Goal: Task Accomplishment & Management: Manage account settings

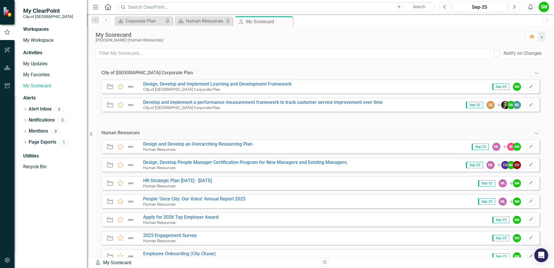
drag, startPoint x: 202, startPoint y: 121, endPoint x: 199, endPoint y: 124, distance: 3.5
click at [201, 122] on div "City of [GEOGRAPHIC_DATA] Corporate Plan Expanded Initiative Favorite Design, D…" at bounding box center [320, 213] width 449 height 294
click at [197, 18] on div "Human Resources" at bounding box center [205, 20] width 38 height 7
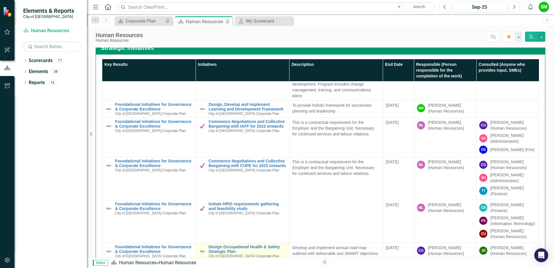
scroll to position [64, 0]
click at [199, 248] on img at bounding box center [202, 251] width 7 height 7
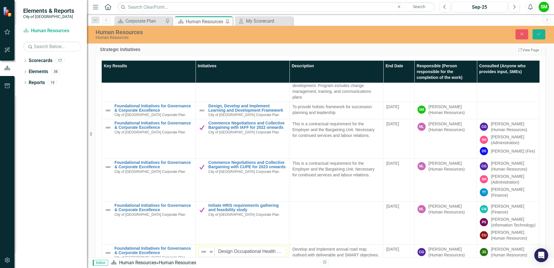
click at [209, 253] on td "Not Defined Expand Design Occupational Health & Safety Strategic Plan Edit Edit…" at bounding box center [242, 252] width 94 height 17
click at [209, 249] on icon "Expand" at bounding box center [211, 251] width 6 height 5
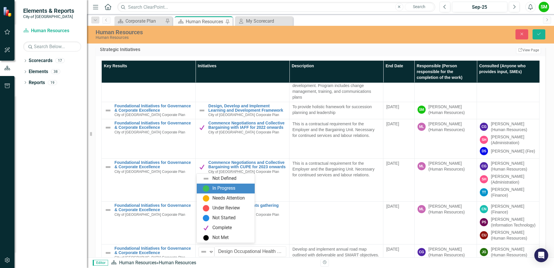
click at [226, 190] on div "In Progress" at bounding box center [223, 188] width 23 height 7
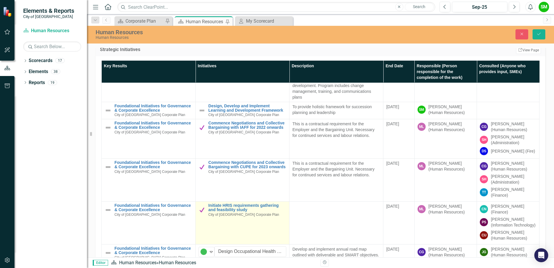
click at [258, 237] on td "Initiate HRIS requirements gathering and feasibility study City of [GEOGRAPHIC_…" at bounding box center [242, 222] width 94 height 43
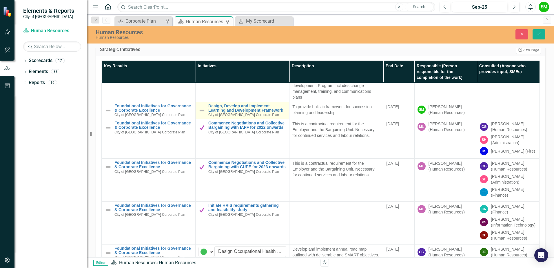
click at [198, 107] on img at bounding box center [201, 110] width 7 height 7
click at [200, 106] on img at bounding box center [203, 109] width 7 height 7
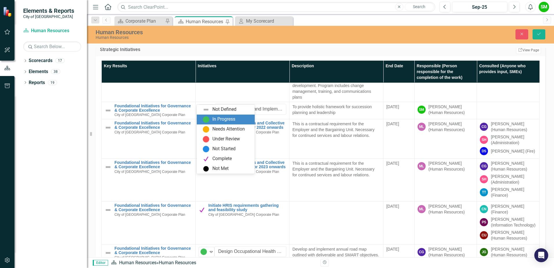
click at [204, 120] on img at bounding box center [205, 119] width 7 height 7
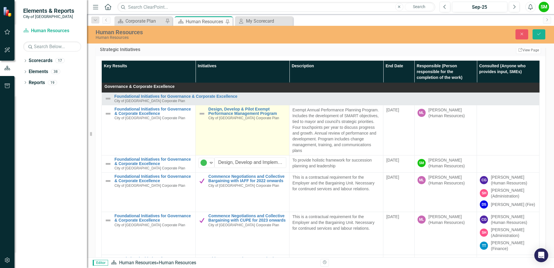
scroll to position [0, 0]
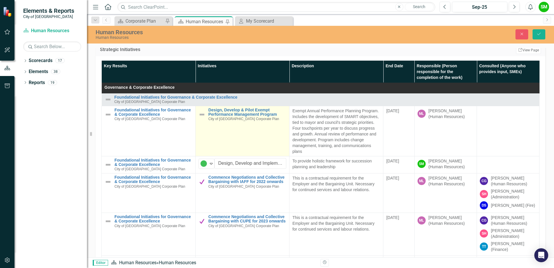
click at [201, 114] on img at bounding box center [201, 114] width 7 height 7
click at [202, 115] on img at bounding box center [203, 113] width 7 height 7
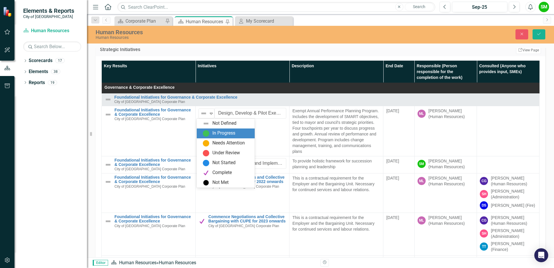
click at [206, 133] on img at bounding box center [205, 133] width 7 height 7
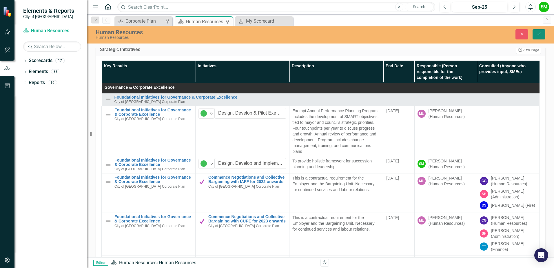
click at [537, 35] on icon "Save" at bounding box center [538, 34] width 5 height 4
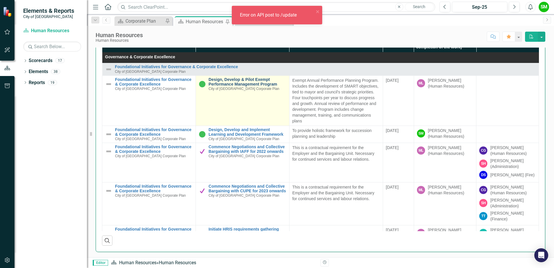
click at [237, 83] on link "Design, Develop & Pilot Exempt Performance Management Program" at bounding box center [247, 81] width 78 height 9
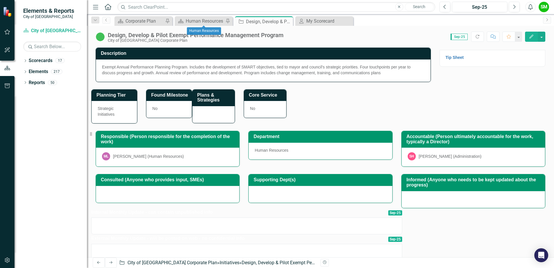
click at [198, 25] on div "Scorecard Human Resources Pin" at bounding box center [204, 21] width 58 height 10
click at [203, 22] on div "Human Resources" at bounding box center [205, 20] width 38 height 7
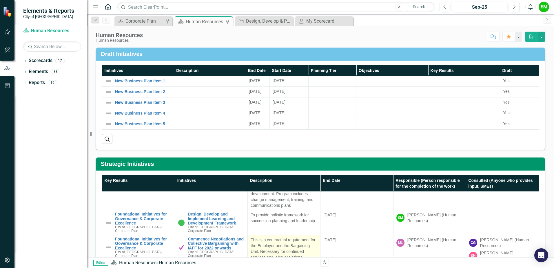
scroll to position [68, 0]
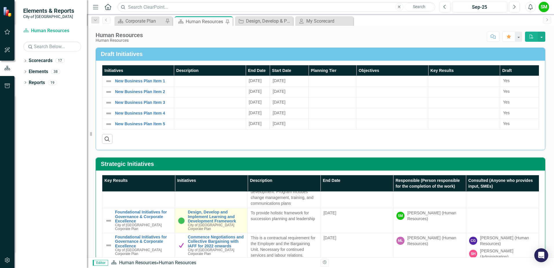
click at [239, 208] on td "Design, Develop and Implement Learning and Development Framework City of [GEOGR…" at bounding box center [211, 220] width 73 height 25
click at [241, 210] on link "Design, Develop and Implement Learning and Development Framework" at bounding box center [216, 216] width 57 height 13
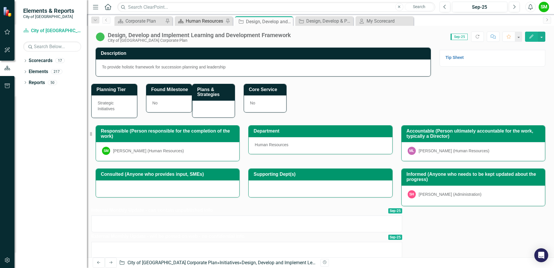
click at [202, 22] on div "Human Resources" at bounding box center [205, 20] width 38 height 7
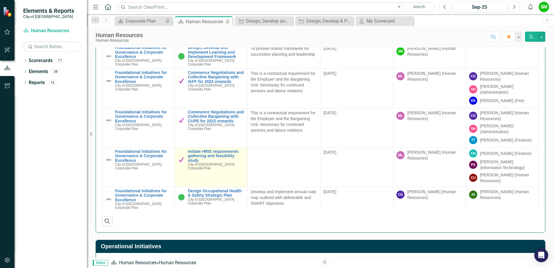
scroll to position [347, 0]
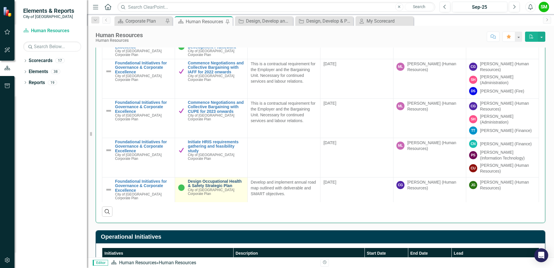
click at [217, 184] on link "Design Occupational Health & Safety Strategic Plan" at bounding box center [216, 183] width 57 height 9
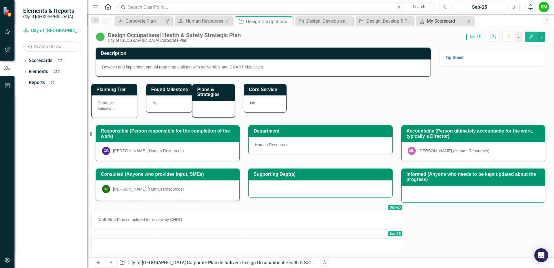
click at [435, 20] on div "My Scorecard" at bounding box center [445, 20] width 38 height 7
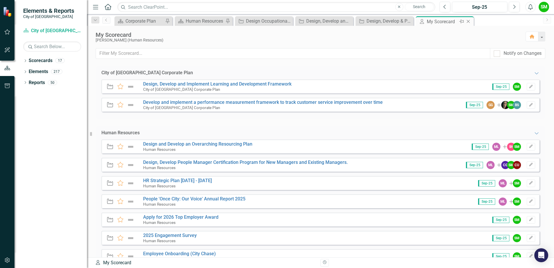
click at [467, 20] on icon "Close" at bounding box center [468, 21] width 6 height 5
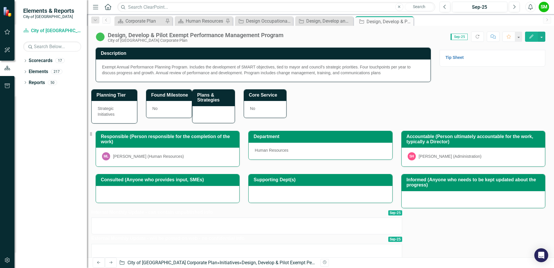
scroll to position [58, 0]
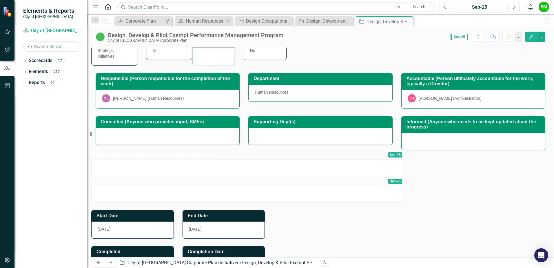
click at [159, 160] on td "Internal Monthly Update - can contain unpublished info" at bounding box center [230, 155] width 279 height 10
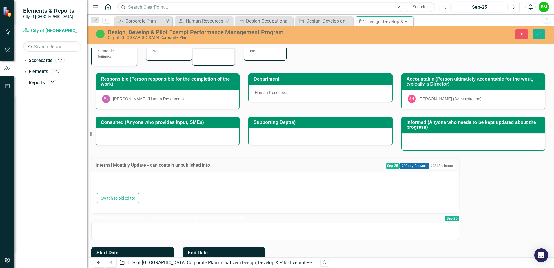
click at [399, 162] on button "Copy Forward Copy Forward" at bounding box center [413, 165] width 29 height 6
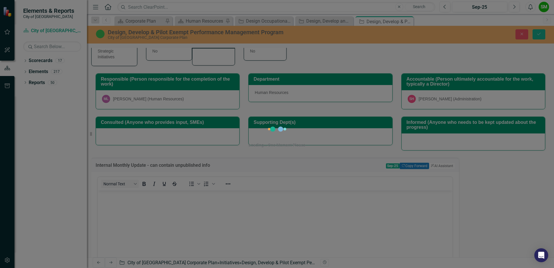
scroll to position [0, 0]
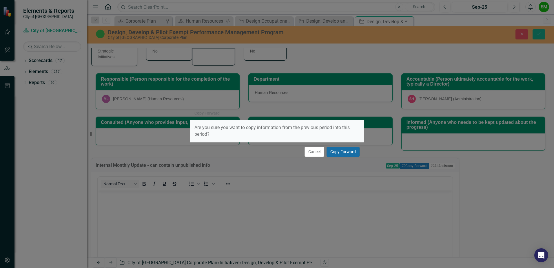
drag, startPoint x: 349, startPoint y: 155, endPoint x: 343, endPoint y: 155, distance: 5.2
click at [349, 154] on button "Copy Forward" at bounding box center [342, 151] width 33 height 10
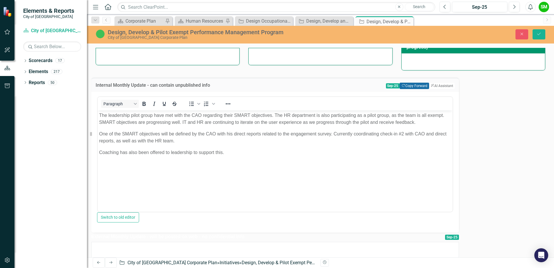
scroll to position [145, 0]
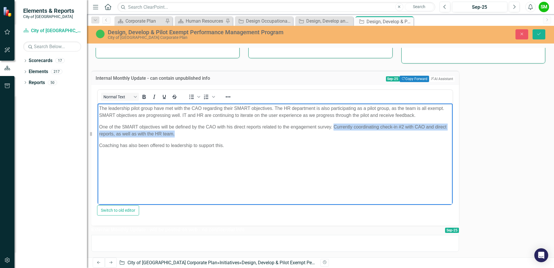
drag, startPoint x: 146, startPoint y: 154, endPoint x: 143, endPoint y: 146, distance: 8.2
click at [143, 137] on p "One of the SMART objectives will be defined by the CAO with his direct reports …" at bounding box center [275, 130] width 352 height 14
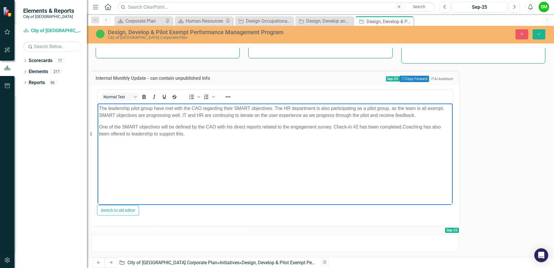
click at [156, 168] on body "The leadership pilot group have met with the CAO regarding their SMART objectiv…" at bounding box center [275, 146] width 355 height 87
click at [150, 137] on p "One of the SMART objectives will be defined by the CAO with his direct reports …" at bounding box center [275, 130] width 352 height 14
click at [221, 164] on body "The leadership pilot group have met with the CAO regarding their SMART objectiv…" at bounding box center [275, 146] width 355 height 87
drag, startPoint x: 193, startPoint y: 172, endPoint x: 187, endPoint y: 178, distance: 8.6
click at [193, 172] on body "The leadership pilot group have met with the CAO regarding their SMART objectiv…" at bounding box center [275, 146] width 355 height 87
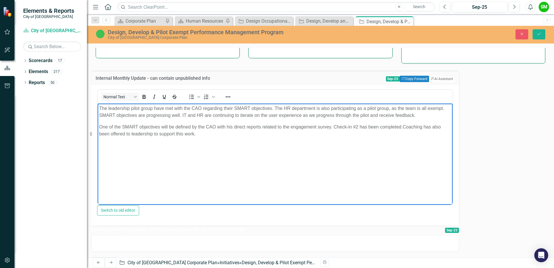
click at [164, 137] on p "One of the SMART objectives will be defined by the CAO with his direct reports …" at bounding box center [275, 130] width 352 height 14
click at [190, 137] on p "One of the SMART objectives will be defined by the CAO with his direct reports …" at bounding box center [275, 130] width 352 height 14
click at [142, 137] on p "One of the SMART objectives will be defined by the CAO with his direct reports …" at bounding box center [275, 130] width 352 height 14
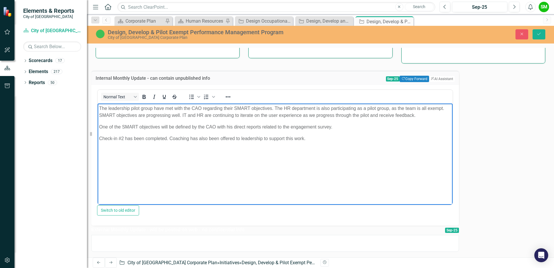
click at [168, 142] on p "Check-in #2 has been completed. Coaching has also been offered to leadership to…" at bounding box center [275, 138] width 352 height 7
click at [167, 142] on p "Check-in #2 has been completed. Coaching has also been offered to leadership to…" at bounding box center [275, 138] width 352 height 7
drag, startPoint x: 245, startPoint y: 158, endPoint x: 243, endPoint y: 164, distance: 5.8
click at [245, 142] on p "Check-in #2 has been completed by all participants in the pilot. Coaching has a…" at bounding box center [275, 138] width 352 height 7
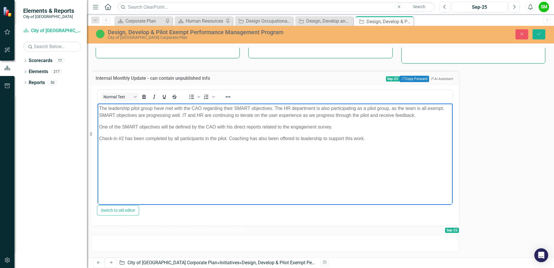
drag, startPoint x: 234, startPoint y: 175, endPoint x: 231, endPoint y: 180, distance: 5.3
click at [233, 176] on body "The leadership pilot group have met with the CAO regarding their SMART objectiv…" at bounding box center [275, 146] width 355 height 87
click at [191, 142] on p "Check-in #2 has been completed by all participants in the pilot. Coaching has a…" at bounding box center [275, 138] width 352 height 7
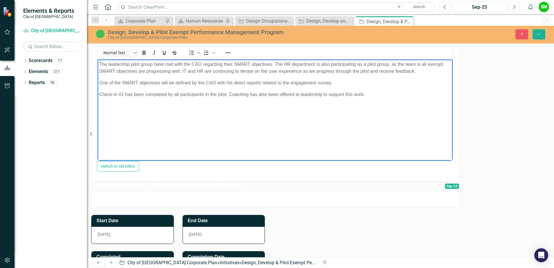
scroll to position [198, 0]
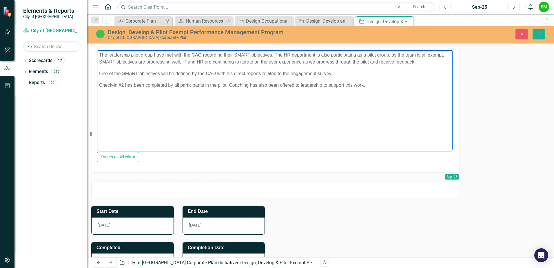
click at [290, 192] on div at bounding box center [274, 189] width 367 height 17
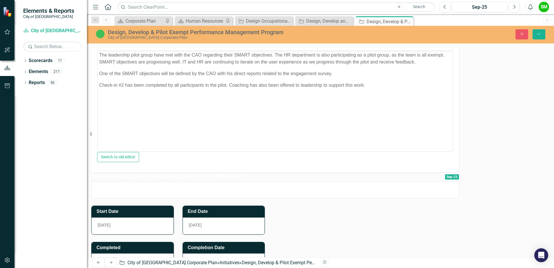
click at [290, 192] on div at bounding box center [274, 189] width 367 height 17
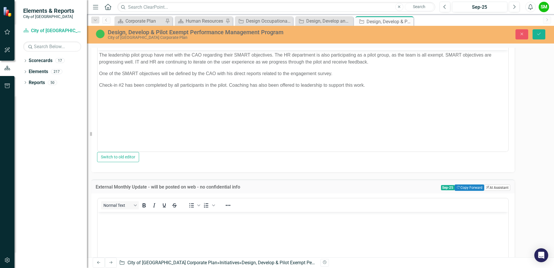
scroll to position [0, 0]
click at [454, 187] on button "Copy Forward Copy Forward" at bounding box center [468, 187] width 29 height 6
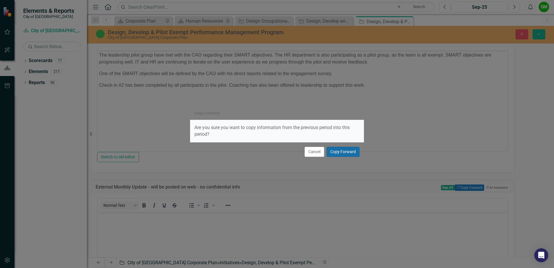
click at [348, 152] on button "Copy Forward" at bounding box center [342, 151] width 33 height 10
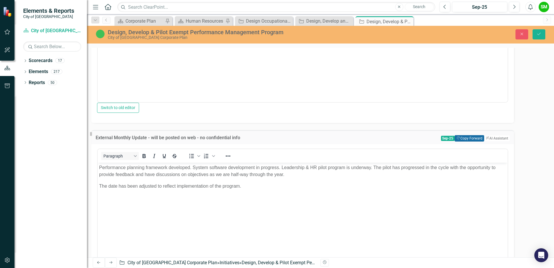
scroll to position [256, 0]
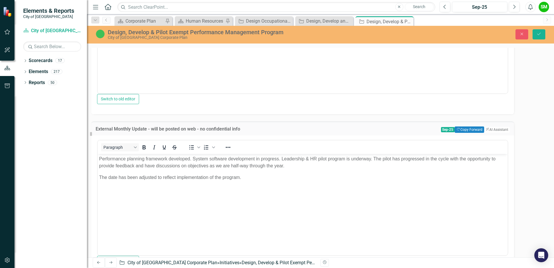
click at [99, 158] on p "Performance planning framework developed. System software development in progre…" at bounding box center [302, 162] width 407 height 14
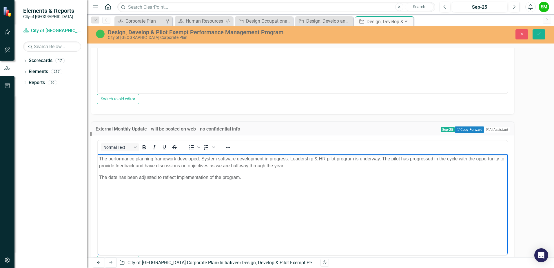
click at [176, 157] on p "The performance planning framework developed. System software development in pr…" at bounding box center [302, 162] width 407 height 14
click at [226, 184] on body "The performance planning framework has been developed. System software developm…" at bounding box center [303, 197] width 410 height 87
click at [176, 160] on p "The performance planning framework has been developed. System software developm…" at bounding box center [302, 162] width 407 height 14
drag, startPoint x: 250, startPoint y: 155, endPoint x: 152, endPoint y: 166, distance: 99.1
click at [152, 166] on p "The performance planning framework and software has been developed. System soft…" at bounding box center [302, 162] width 407 height 14
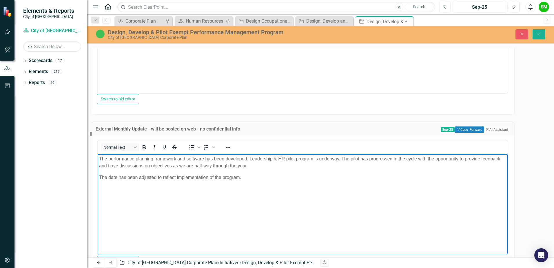
click at [205, 164] on p "The performance planning framework and software has been developed. Leadership …" at bounding box center [302, 162] width 407 height 14
click at [249, 157] on p "The performance planning framework and software has been developed. Leadership …" at bounding box center [302, 162] width 407 height 14
click at [280, 157] on p "The performance planning framework and software has been developed. The Leaders…" at bounding box center [302, 162] width 407 height 14
drag, startPoint x: 281, startPoint y: 158, endPoint x: 255, endPoint y: 158, distance: 26.3
click at [255, 158] on p "The performance planning framework and software has been developed. The Leaders…" at bounding box center [302, 162] width 407 height 14
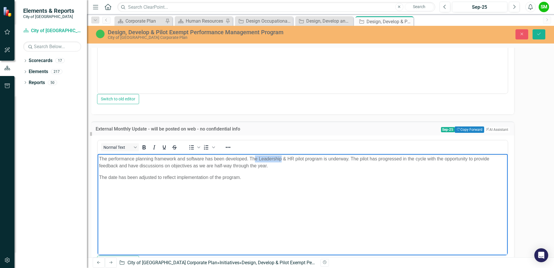
click at [255, 158] on p "The performance planning framework and software has been developed. The Leaders…" at bounding box center [302, 162] width 407 height 14
drag, startPoint x: 258, startPoint y: 158, endPoint x: 251, endPoint y: 157, distance: 7.3
click at [251, 157] on p "The performance planning framework and software has been developed. The Leaders…" at bounding box center [302, 162] width 407 height 14
click at [269, 169] on p "The performance planning framework and software has been developed. Leadership …" at bounding box center [302, 162] width 407 height 14
click at [277, 159] on p "The performance planning framework and software has been developed. Leadership …" at bounding box center [302, 162] width 407 height 14
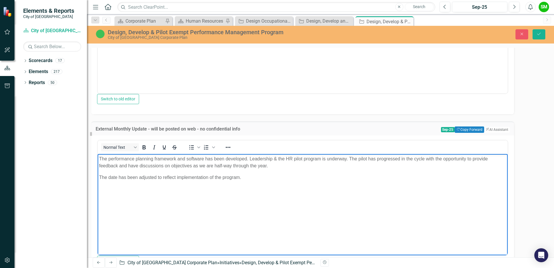
click at [293, 157] on p "The performance planning framework and software has been developed. Leadership …" at bounding box center [302, 162] width 407 height 14
click at [159, 164] on p "The performance planning framework and software has been developed. Leadership …" at bounding box center [302, 162] width 407 height 14
click at [189, 164] on p "The performance planning framework and software has been developed. Leadership …" at bounding box center [302, 162] width 407 height 14
click at [193, 169] on p "The performance planning framework and software has been developed. Leadership …" at bounding box center [302, 162] width 407 height 14
click at [186, 169] on p "The performance planning framework and software has been developed. Leadership …" at bounding box center [302, 162] width 407 height 14
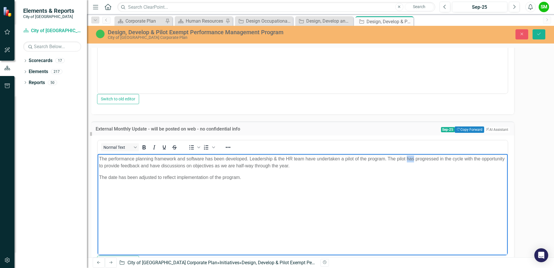
drag, startPoint x: 212, startPoint y: 164, endPoint x: 219, endPoint y: 164, distance: 6.4
click at [219, 164] on p "The performance planning framework and software has been developed. Leadership …" at bounding box center [302, 162] width 407 height 14
drag, startPoint x: 235, startPoint y: 164, endPoint x: 240, endPoint y: 165, distance: 5.3
click at [240, 165] on p "The performance planning framework and software has been developed. Leadership …" at bounding box center [302, 162] width 407 height 14
click at [245, 165] on p "The performance planning framework and software has been developed. Leadership …" at bounding box center [302, 162] width 407 height 14
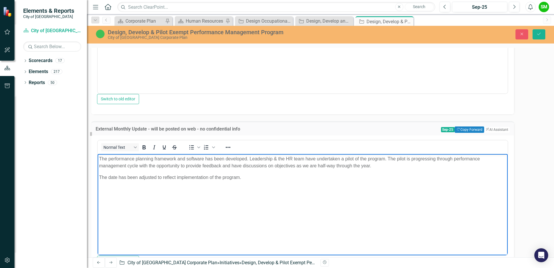
click at [147, 169] on p "The performance planning framework and software has been developed. Leadership …" at bounding box center [302, 162] width 407 height 14
click at [138, 187] on body "The performance planning framework and software has been developed. Leadership …" at bounding box center [303, 197] width 410 height 87
drag, startPoint x: 155, startPoint y: 177, endPoint x: 164, endPoint y: 177, distance: 8.4
click at [155, 169] on p "The performance planning framework and software has been developed. Leadership …" at bounding box center [302, 162] width 407 height 14
click at [191, 169] on p "The performance planning framework and software has been developed. Leadership …" at bounding box center [302, 162] width 407 height 14
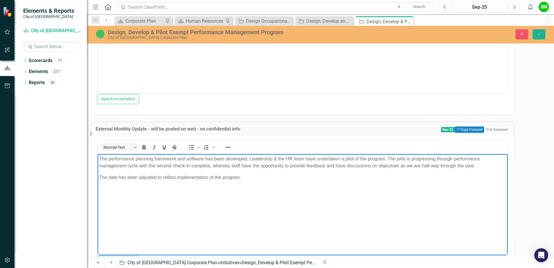
drag, startPoint x: 186, startPoint y: 178, endPoint x: 197, endPoint y: 177, distance: 11.3
click at [186, 169] on p "The performance planning framework and software has been developed. Leadership …" at bounding box center [302, 162] width 407 height 14
click at [236, 169] on p "The performance planning framework and software has been developed. Leadership …" at bounding box center [302, 162] width 407 height 14
drag, startPoint x: 215, startPoint y: 195, endPoint x: 214, endPoint y: 201, distance: 6.5
click at [215, 195] on body "The performance planning framework and software has been developed. Leadership …" at bounding box center [303, 197] width 410 height 87
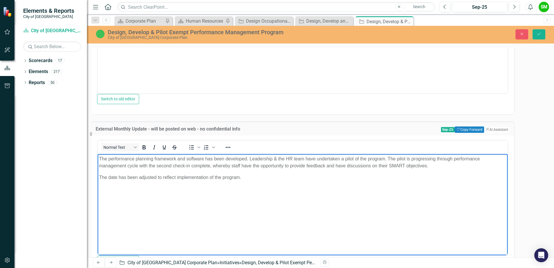
click at [213, 196] on body "The performance planning framework and software has been developed. Leadership …" at bounding box center [303, 197] width 410 height 87
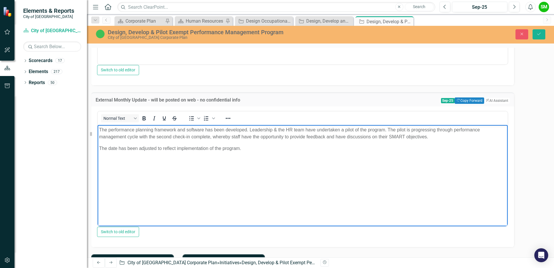
click at [244, 152] on p "The date has been adjusted to reflect implementation of the program." at bounding box center [302, 148] width 407 height 7
drag, startPoint x: 256, startPoint y: 166, endPoint x: 193, endPoint y: 293, distance: 141.9
click at [98, 163] on html "The performance planning framework and software has been developed. Leadership …" at bounding box center [303, 168] width 410 height 87
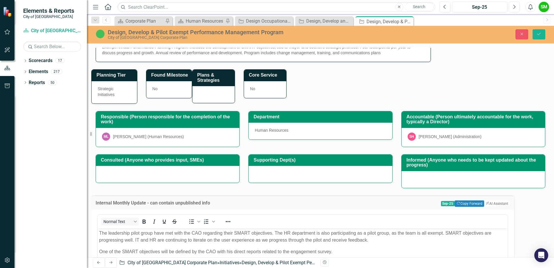
scroll to position [0, 0]
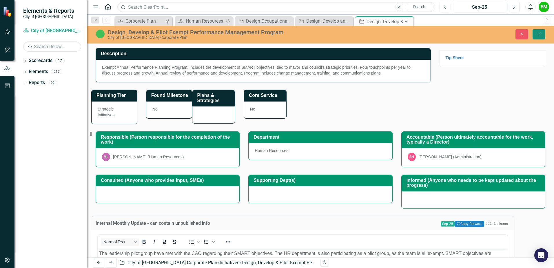
click at [539, 34] on icon "Save" at bounding box center [538, 34] width 5 height 4
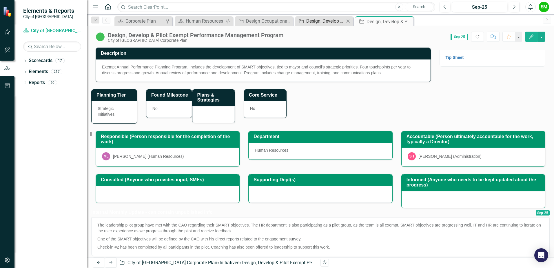
click at [327, 22] on div "Design, Develop and Implement Learning and Development Framework" at bounding box center [325, 20] width 38 height 7
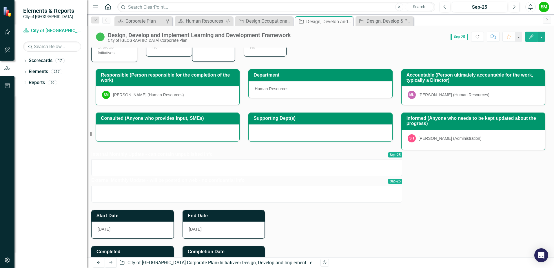
scroll to position [58, 0]
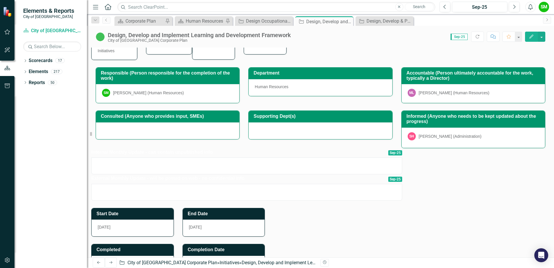
click at [160, 172] on div at bounding box center [246, 165] width 311 height 17
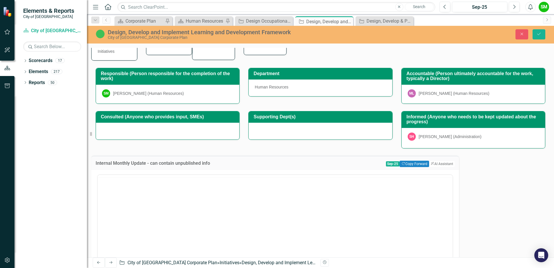
scroll to position [0, 0]
click at [399, 160] on button "Copy Forward Copy Forward" at bounding box center [413, 163] width 29 height 6
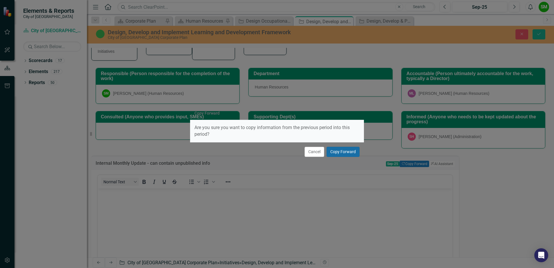
click at [343, 150] on button "Copy Forward" at bounding box center [342, 151] width 33 height 10
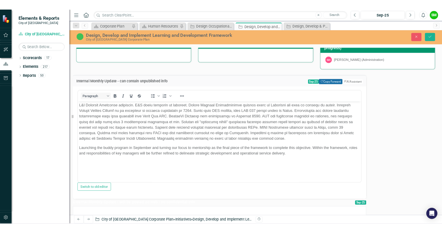
scroll to position [145, 0]
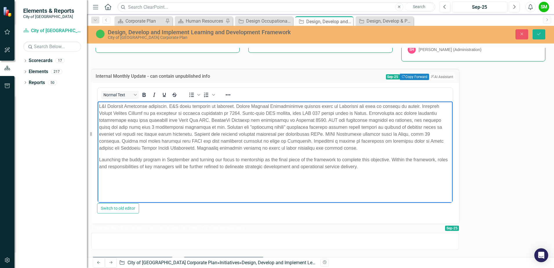
drag, startPoint x: 152, startPoint y: 104, endPoint x: 165, endPoint y: 105, distance: 13.1
click at [152, 104] on p "Rich Text Area. Press ALT-0 for help." at bounding box center [275, 126] width 352 height 49
click at [195, 107] on p "Rich Text Area. Press ALT-0 for help." at bounding box center [275, 126] width 352 height 49
drag, startPoint x: 236, startPoint y: 104, endPoint x: 253, endPoint y: 104, distance: 17.7
click at [253, 104] on p "Rich Text Area. Press ALT-0 for help." at bounding box center [275, 126] width 352 height 49
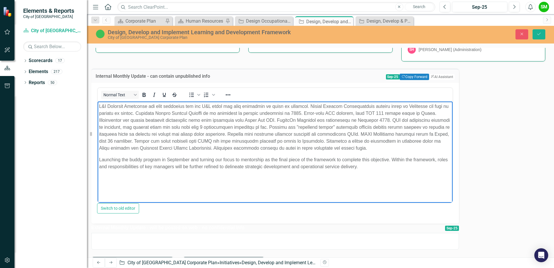
click at [105, 111] on p "Rich Text Area. Press ALT-0 for help." at bounding box center [275, 126] width 352 height 49
click at [147, 126] on p "Rich Text Area. Press ALT-0 for help." at bounding box center [275, 126] width 352 height 49
click at [156, 137] on p "Rich Text Area. Press ALT-0 for help." at bounding box center [275, 126] width 352 height 49
click at [138, 114] on p "Rich Text Area. Press ALT-0 for help." at bounding box center [275, 126] width 352 height 49
click at [132, 113] on p "Rich Text Area. Press ALT-0 for help." at bounding box center [275, 126] width 352 height 49
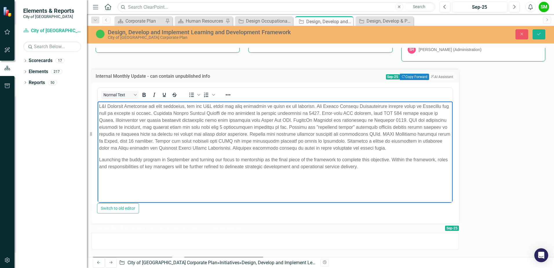
click at [197, 147] on p "Rich Text Area. Press ALT-0 for help." at bounding box center [275, 126] width 352 height 49
click at [216, 151] on p "Rich Text Area. Press ALT-0 for help." at bounding box center [275, 126] width 352 height 49
click at [141, 118] on p "Rich Text Area. Press ALT-0 for help." at bounding box center [275, 126] width 352 height 49
drag, startPoint x: 221, startPoint y: 119, endPoint x: 230, endPoint y: 120, distance: 9.0
click at [230, 120] on p "Rich Text Area. Press ALT-0 for help." at bounding box center [275, 126] width 352 height 49
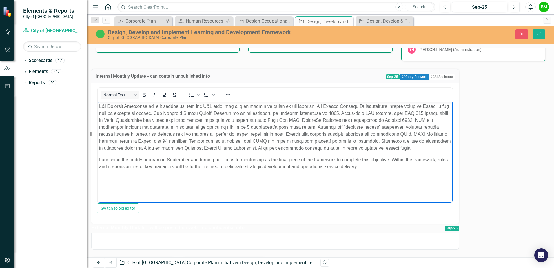
click at [142, 127] on p "Rich Text Area. Press ALT-0 for help." at bounding box center [275, 126] width 352 height 49
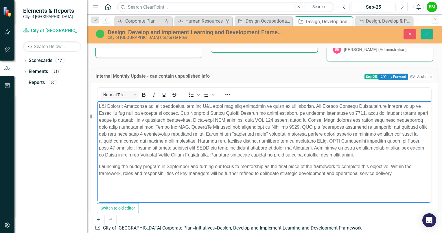
scroll to position [150, 0]
